Goal: Navigation & Orientation: Find specific page/section

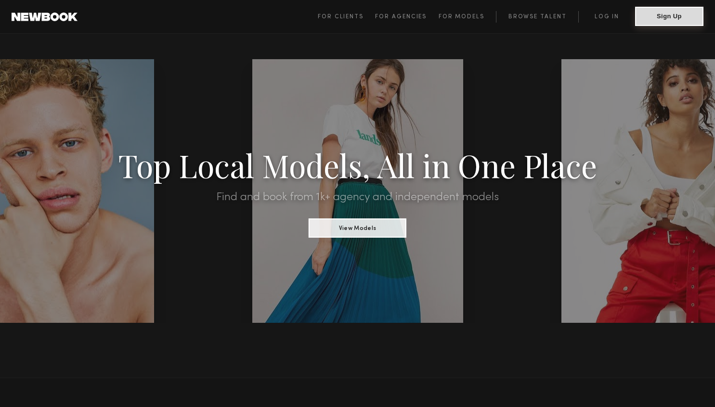
click at [667, 15] on button "Sign Up" at bounding box center [669, 16] width 68 height 19
click at [534, 16] on link "Browse Talent" at bounding box center [537, 17] width 82 height 12
